Goal: Answer question/provide support: Share knowledge or assist other users

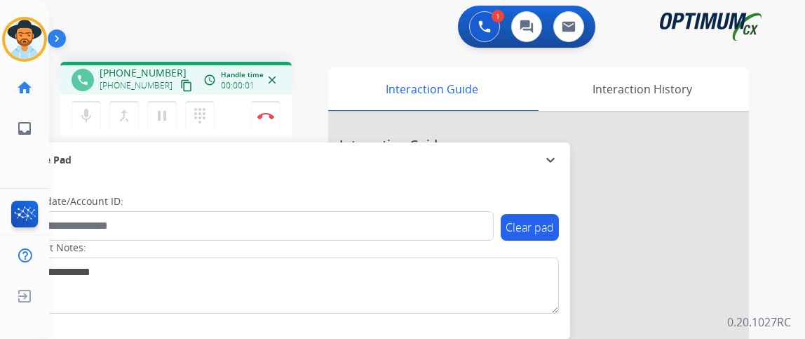
click at [180, 82] on mat-icon "content_copy" at bounding box center [186, 85] width 13 height 13
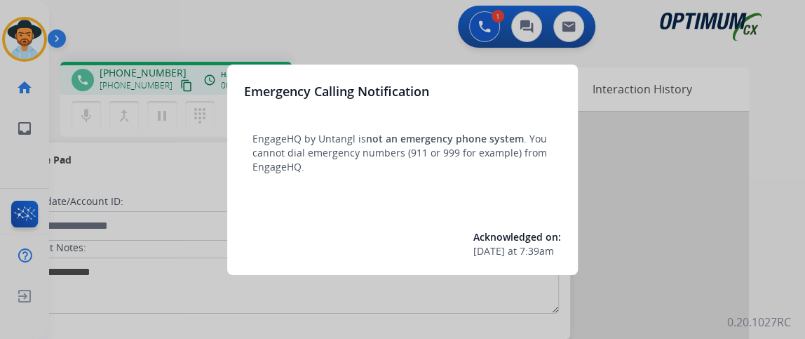
click at [85, 6] on div at bounding box center [402, 169] width 805 height 339
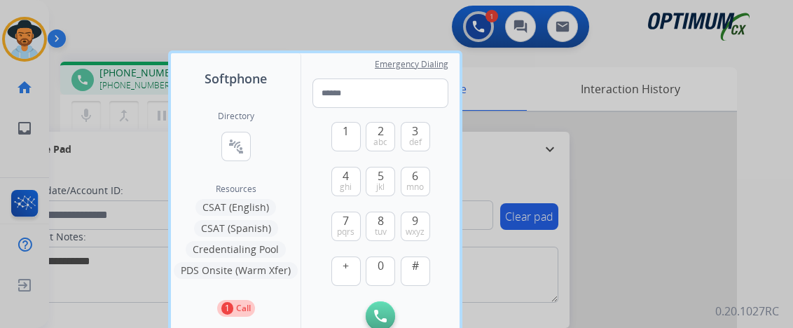
click at [100, 45] on div at bounding box center [396, 164] width 793 height 328
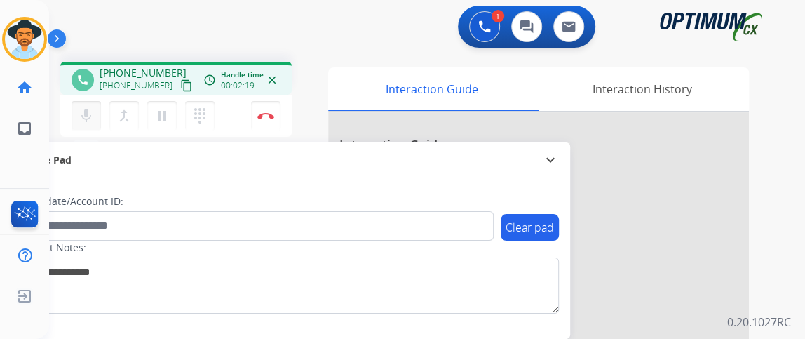
click at [94, 106] on button "mic Mute" at bounding box center [85, 115] width 29 height 29
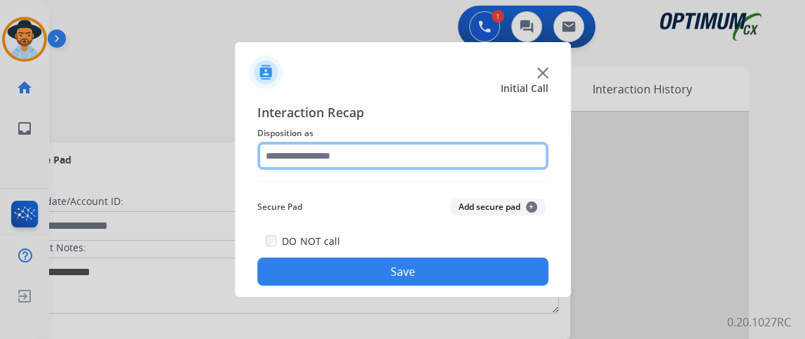
click at [308, 149] on input "text" at bounding box center [402, 156] width 291 height 28
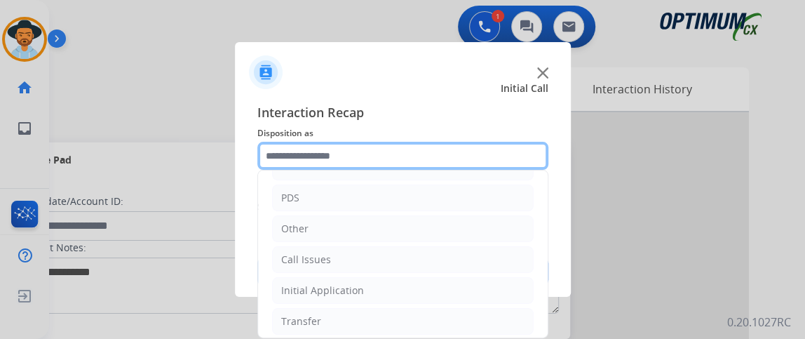
scroll to position [92, 0]
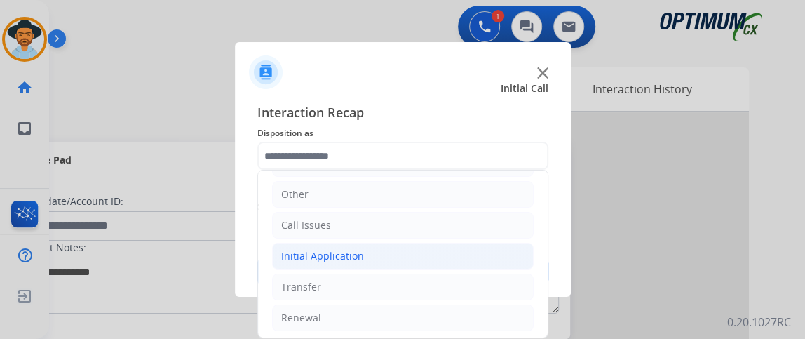
click at [496, 259] on li "Initial Application" at bounding box center [402, 256] width 261 height 27
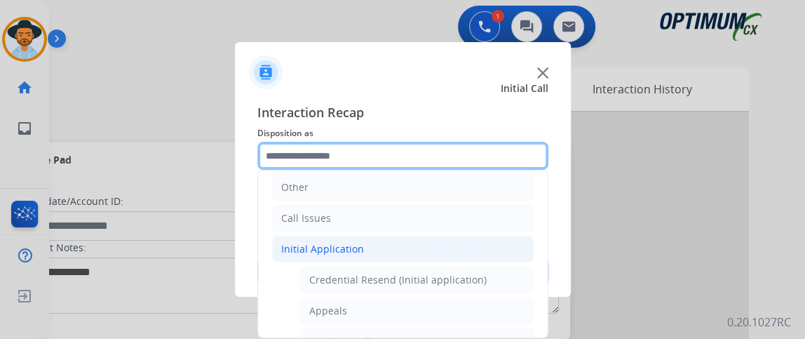
scroll to position [66, 0]
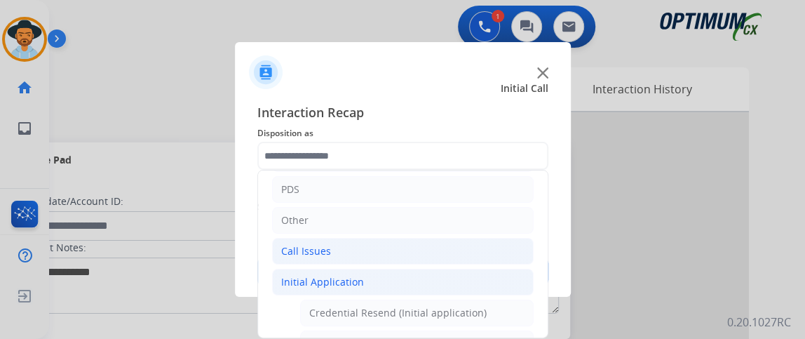
click at [490, 244] on li "Call Issues" at bounding box center [402, 251] width 261 height 27
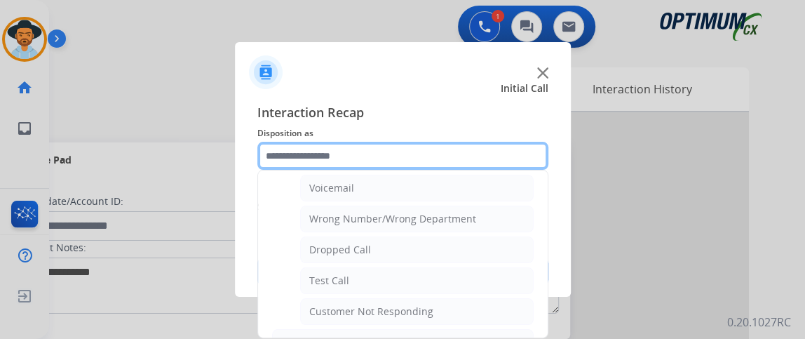
scroll to position [186, 0]
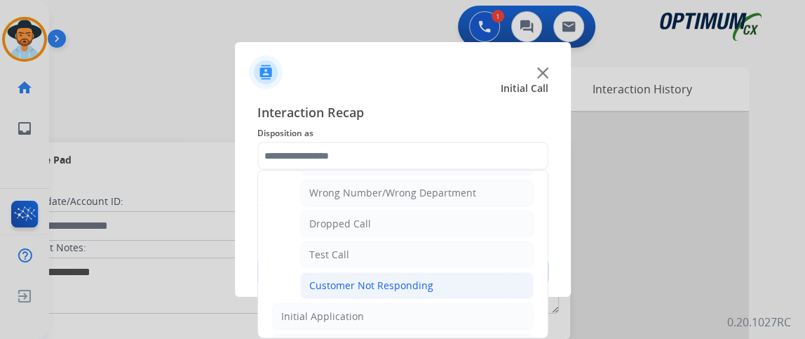
click at [512, 279] on li "Customer Not Responding" at bounding box center [416, 285] width 233 height 27
type input "**********"
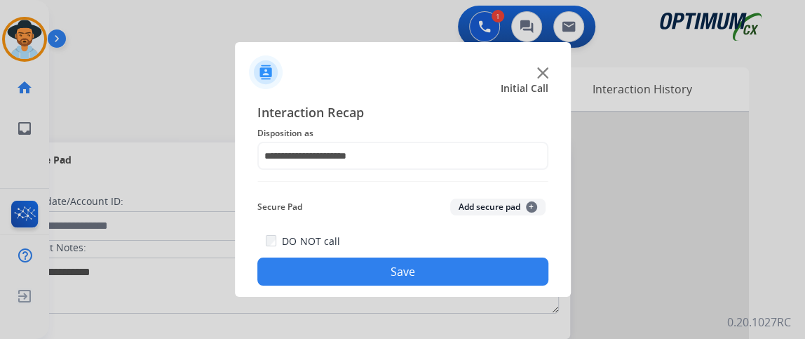
click at [509, 265] on button "Save" at bounding box center [402, 271] width 291 height 28
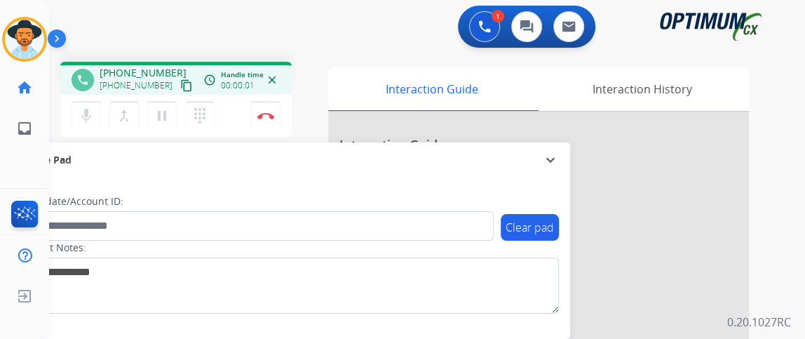
click at [180, 88] on mat-icon "content_copy" at bounding box center [186, 85] width 13 height 13
click at [264, 109] on button "Disconnect" at bounding box center [265, 115] width 29 height 29
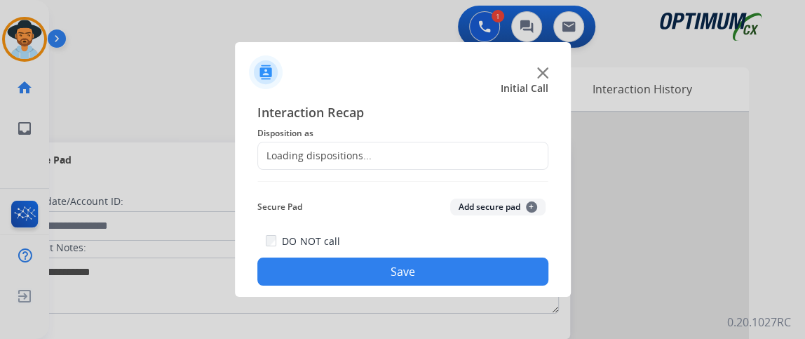
click at [374, 155] on div "Loading dispositions..." at bounding box center [402, 156] width 291 height 28
click at [372, 155] on div "Loading dispositions..." at bounding box center [402, 156] width 291 height 28
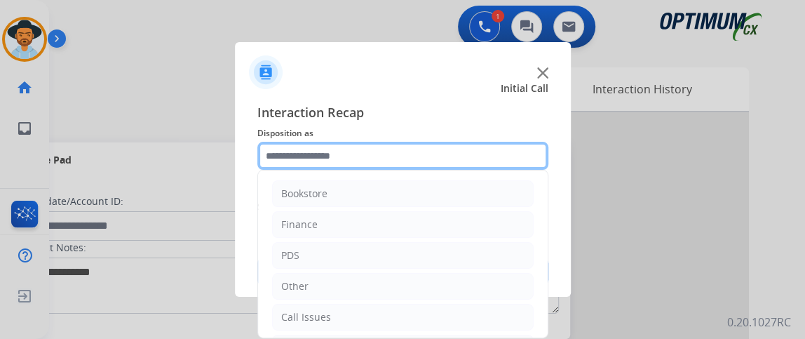
click at [437, 154] on input "text" at bounding box center [402, 156] width 291 height 28
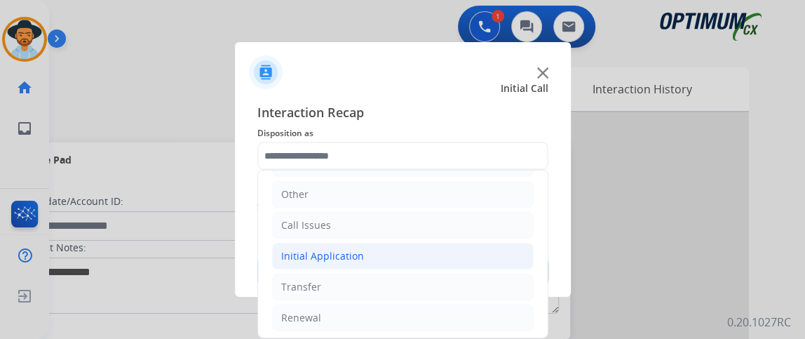
click at [454, 265] on li "Initial Application" at bounding box center [402, 256] width 261 height 27
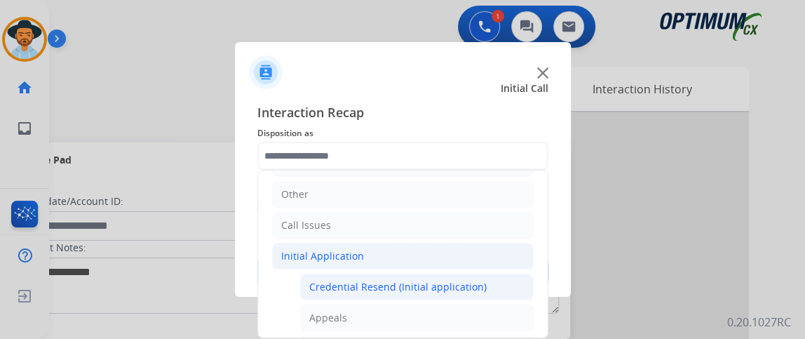
click at [453, 276] on li "Credential Resend (Initial application)" at bounding box center [416, 286] width 233 height 27
type input "**********"
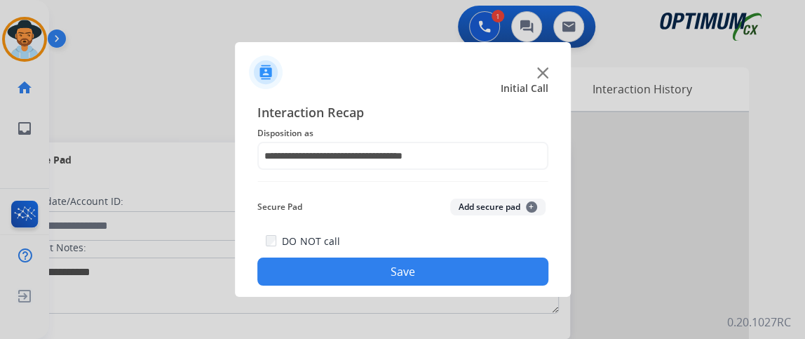
click at [450, 275] on button "Save" at bounding box center [402, 271] width 291 height 28
